Goal: Task Accomplishment & Management: Manage account settings

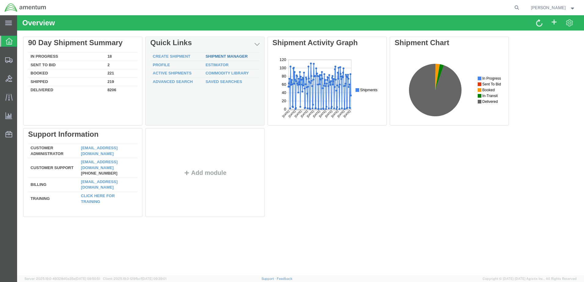
click at [212, 58] on link "Shipment Manager" at bounding box center [226, 56] width 42 height 5
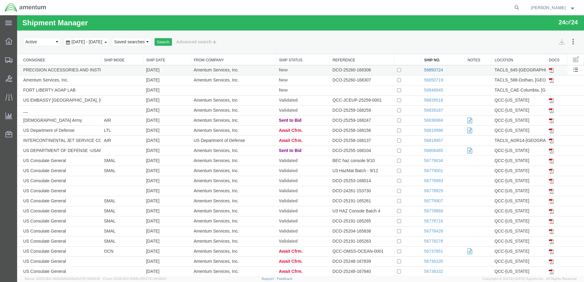
click at [429, 70] on link "56850724" at bounding box center [433, 69] width 19 height 5
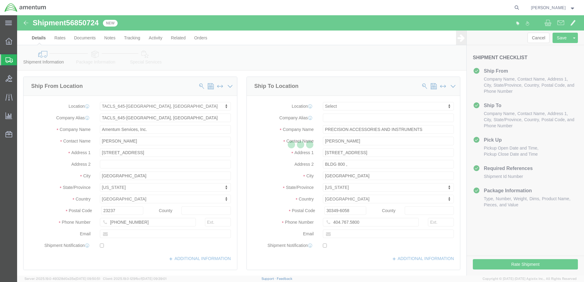
select select "42721"
select select
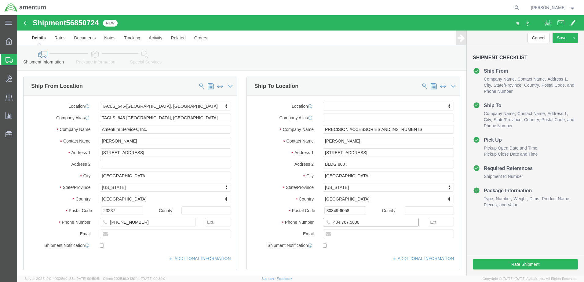
click input "404.767.5800"
click input "404.767-5800"
type input "[PHONE_NUMBER]"
click label
click input "checkbox"
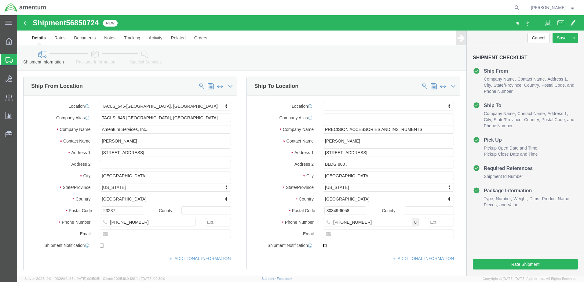
checkbox input "true"
click button "Rate Shipment"
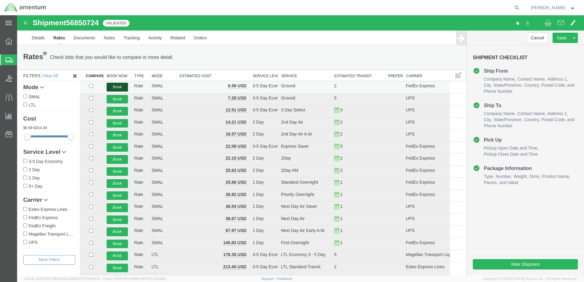
click at [116, 84] on button "Book" at bounding box center [117, 87] width 21 height 9
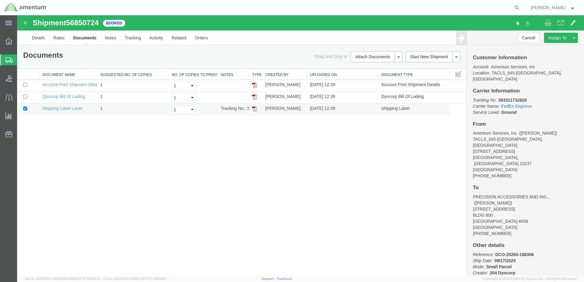
drag, startPoint x: 252, startPoint y: 107, endPoint x: 337, endPoint y: 106, distance: 84.9
click at [252, 107] on img at bounding box center [254, 108] width 5 height 5
click at [570, 8] on strong "button" at bounding box center [572, 7] width 5 height 2
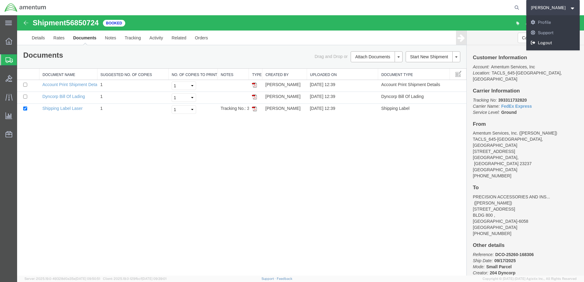
click at [558, 40] on link "Logout" at bounding box center [553, 43] width 54 height 10
